Goal: Find specific page/section: Find specific page/section

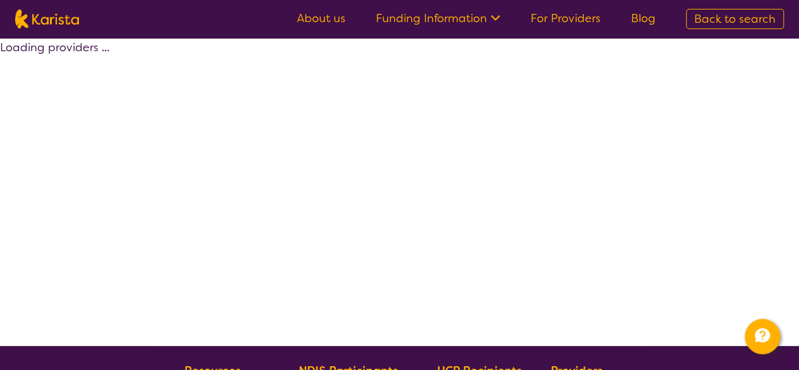
scroll to position [190, 0]
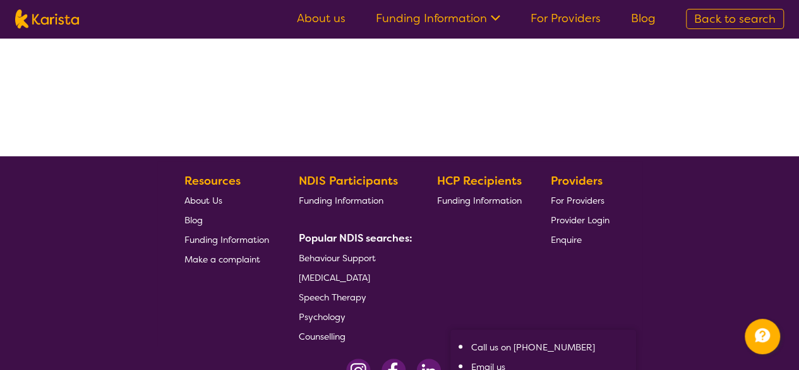
select select "by_score"
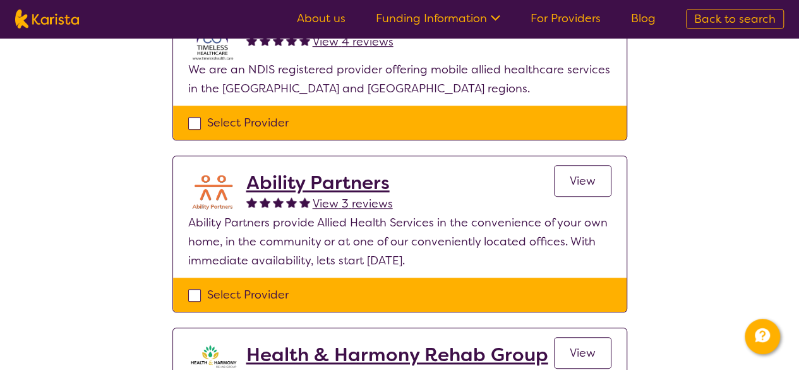
scroll to position [379, 0]
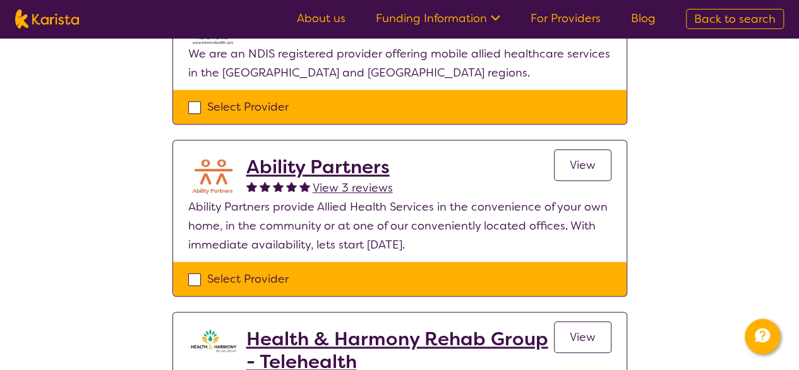
click at [195, 277] on div "Select Provider" at bounding box center [399, 278] width 423 height 19
checkbox input "true"
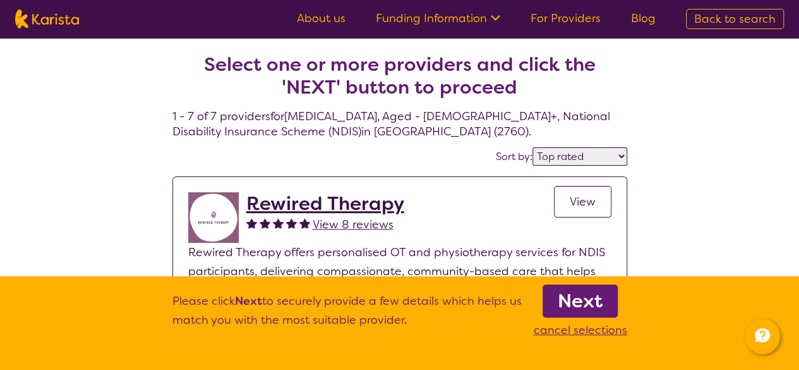
click at [567, 299] on b "Next" at bounding box center [580, 300] width 45 height 25
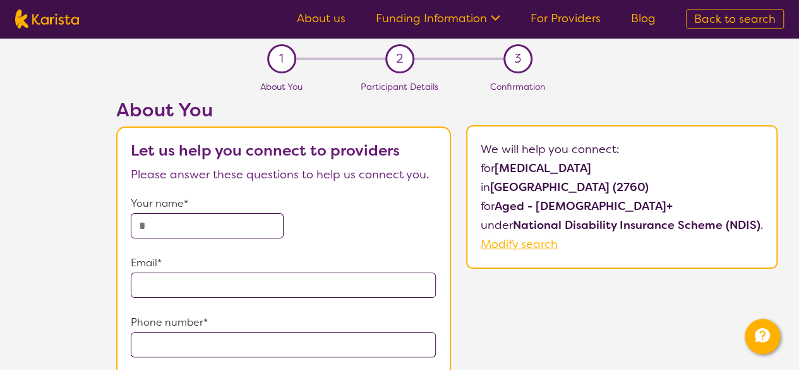
click at [518, 243] on span "Modify search" at bounding box center [519, 243] width 77 height 15
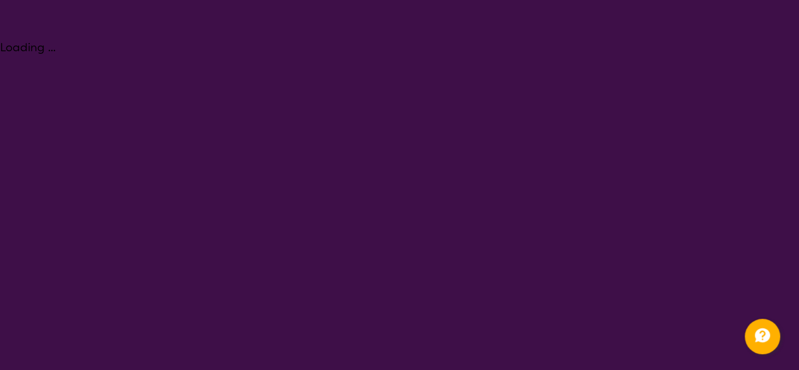
select select "[MEDICAL_DATA]"
select select "AG"
select select "NDIS"
select select "[MEDICAL_DATA]"
select select "AG"
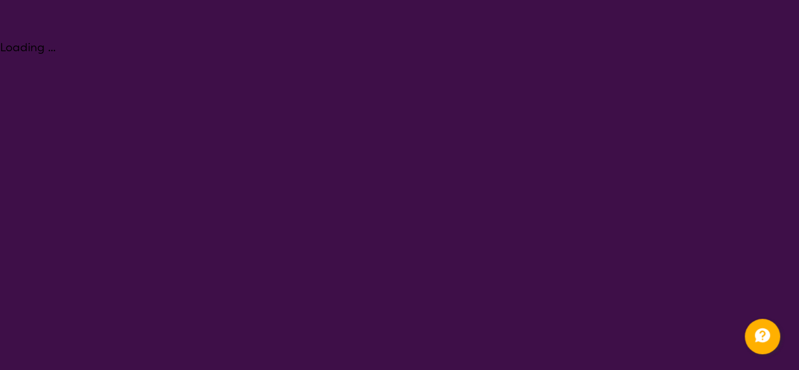
select select "NDIS"
